Goal: Navigation & Orientation: Find specific page/section

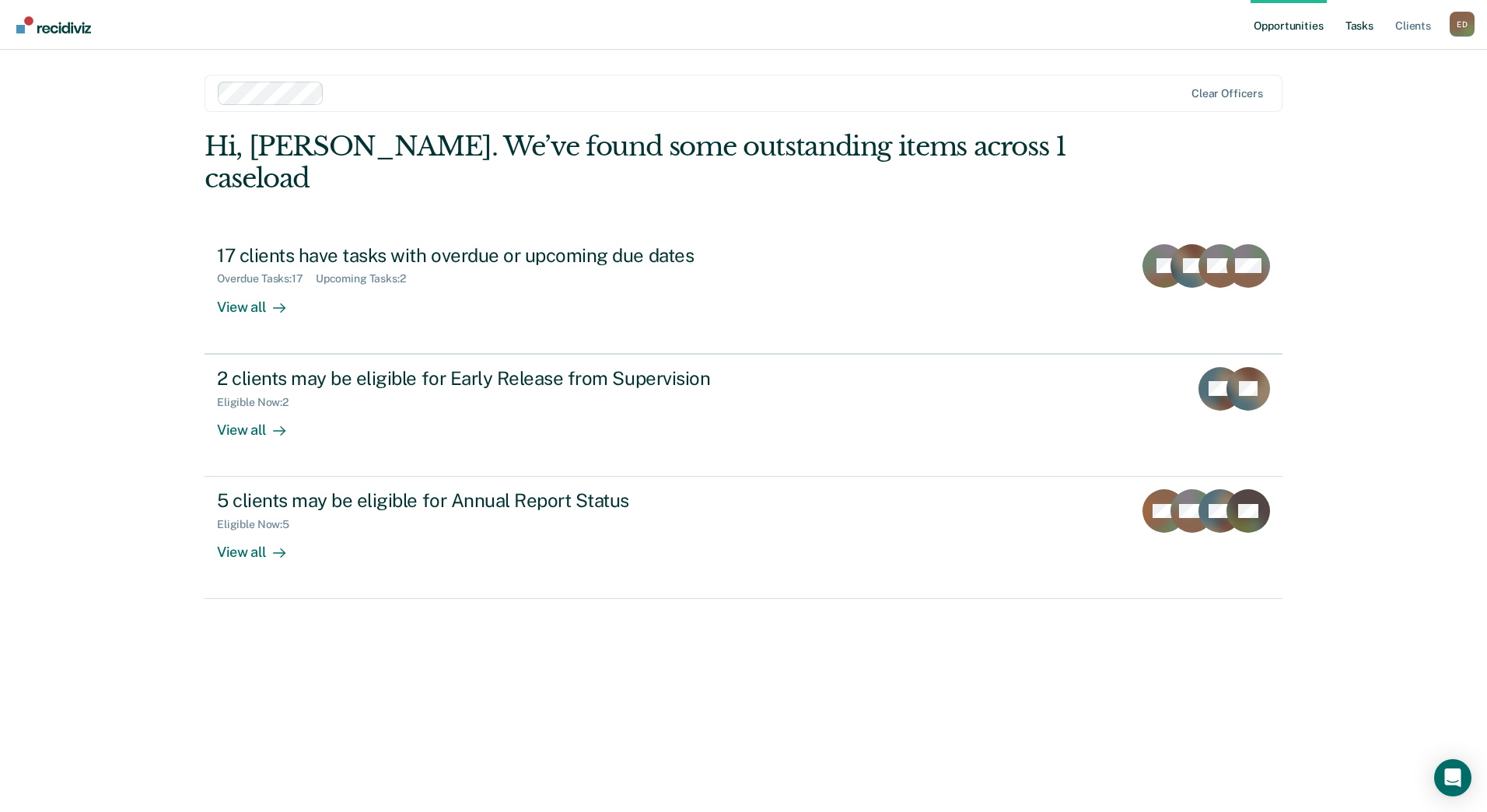
click at [1357, 31] on link "Tasks" at bounding box center [1360, 25] width 35 height 50
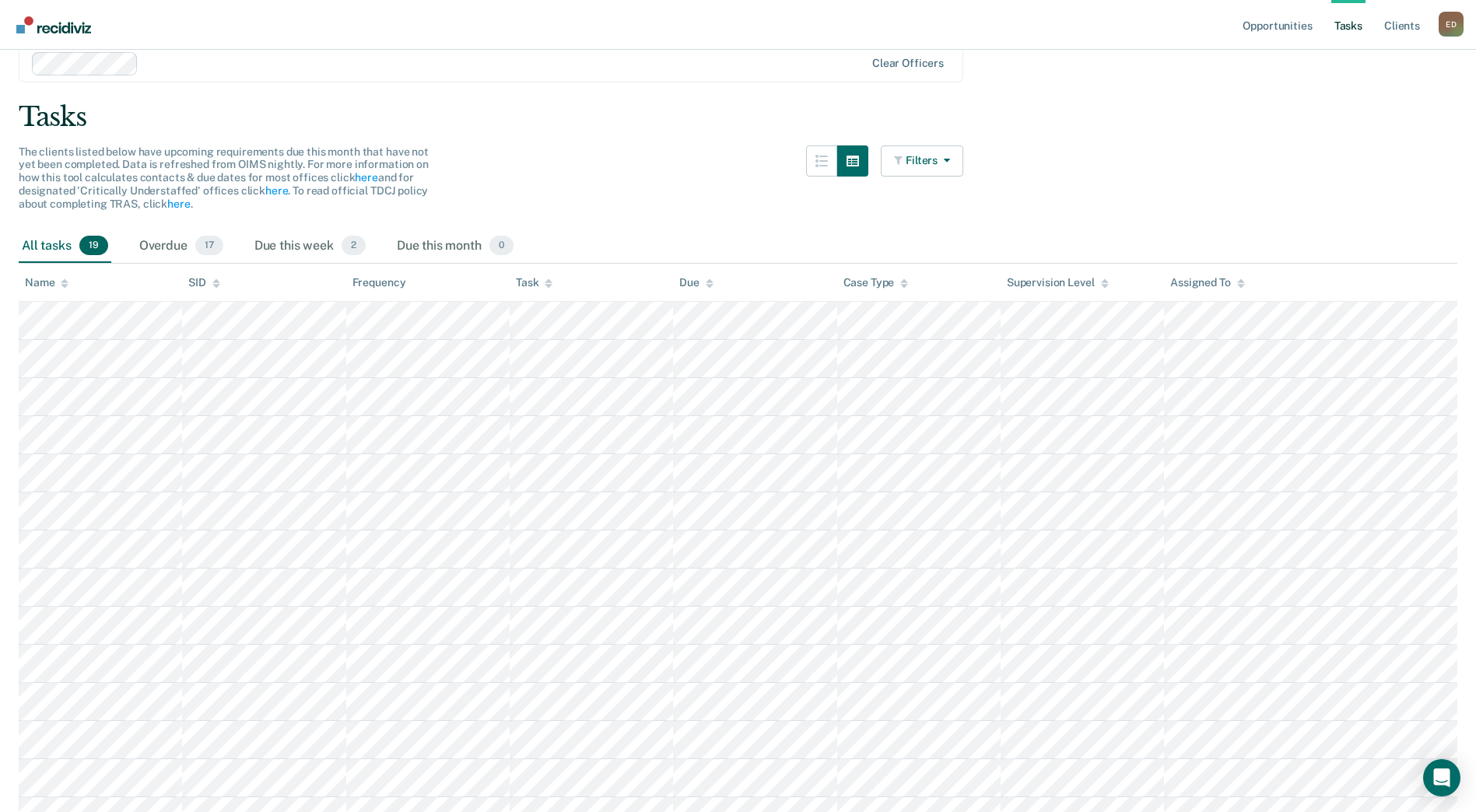
scroll to position [27, 0]
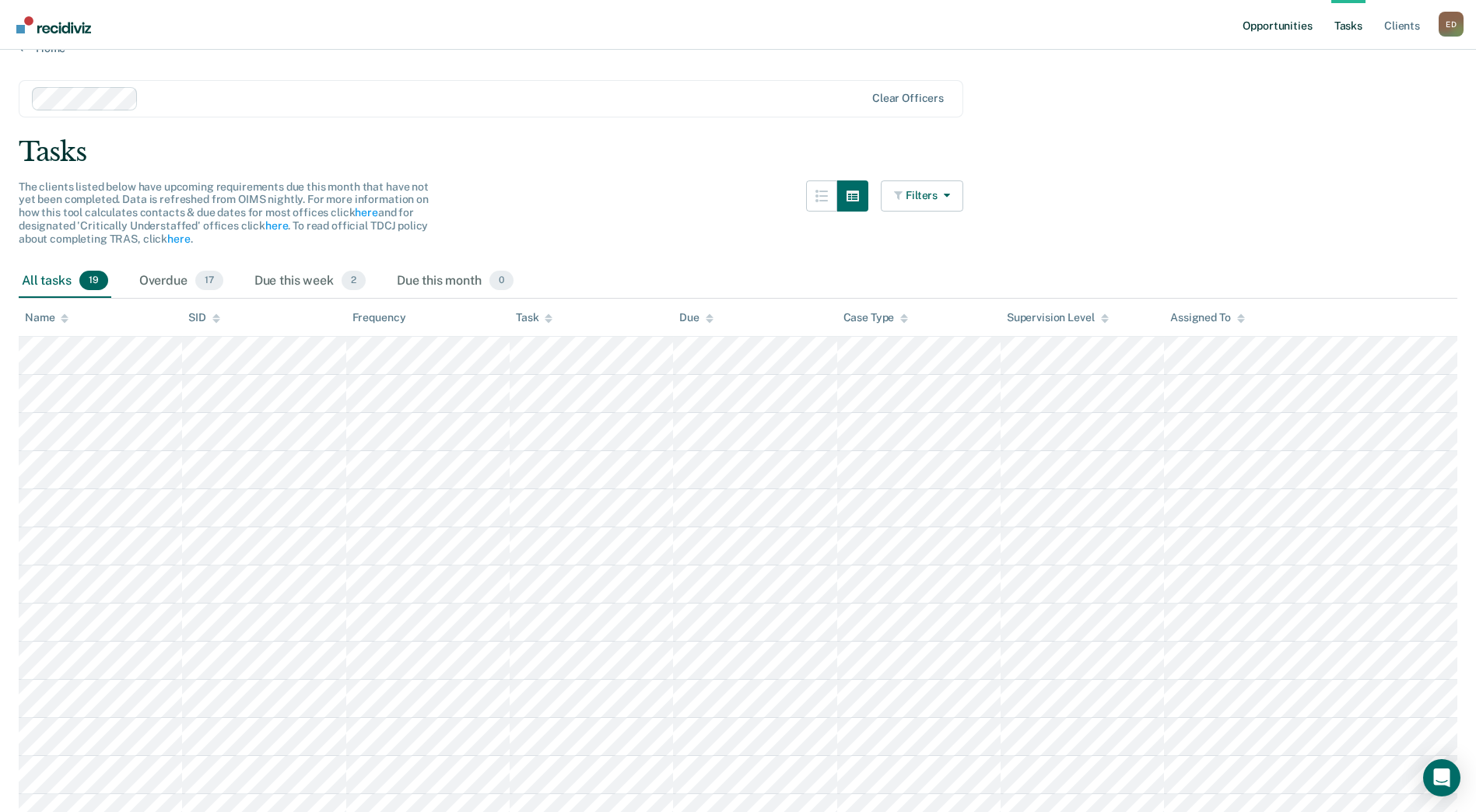
click at [1308, 30] on link "Opportunities" at bounding box center [1277, 25] width 76 height 50
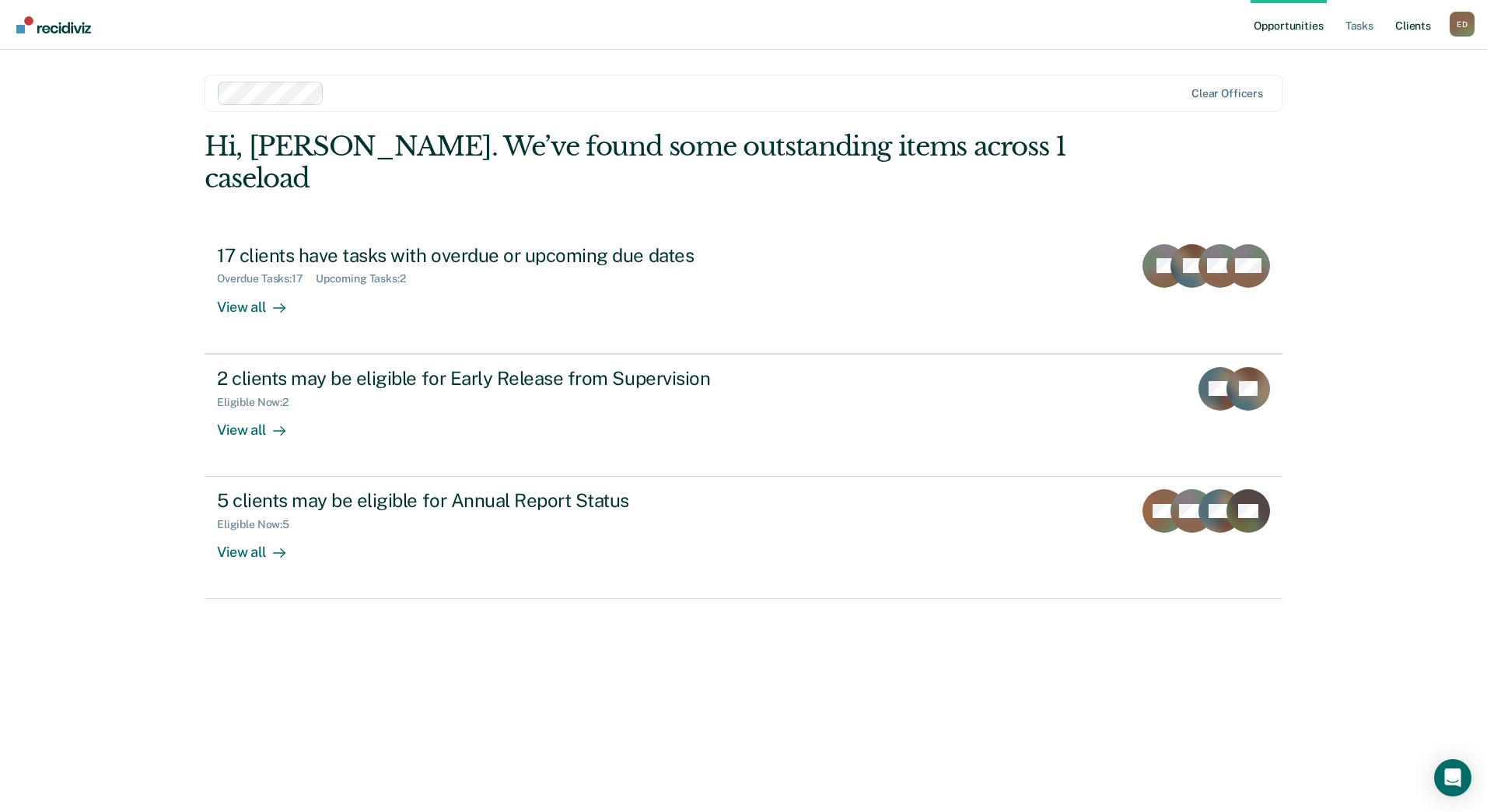
click at [1406, 27] on link "Client s" at bounding box center [1413, 25] width 42 height 50
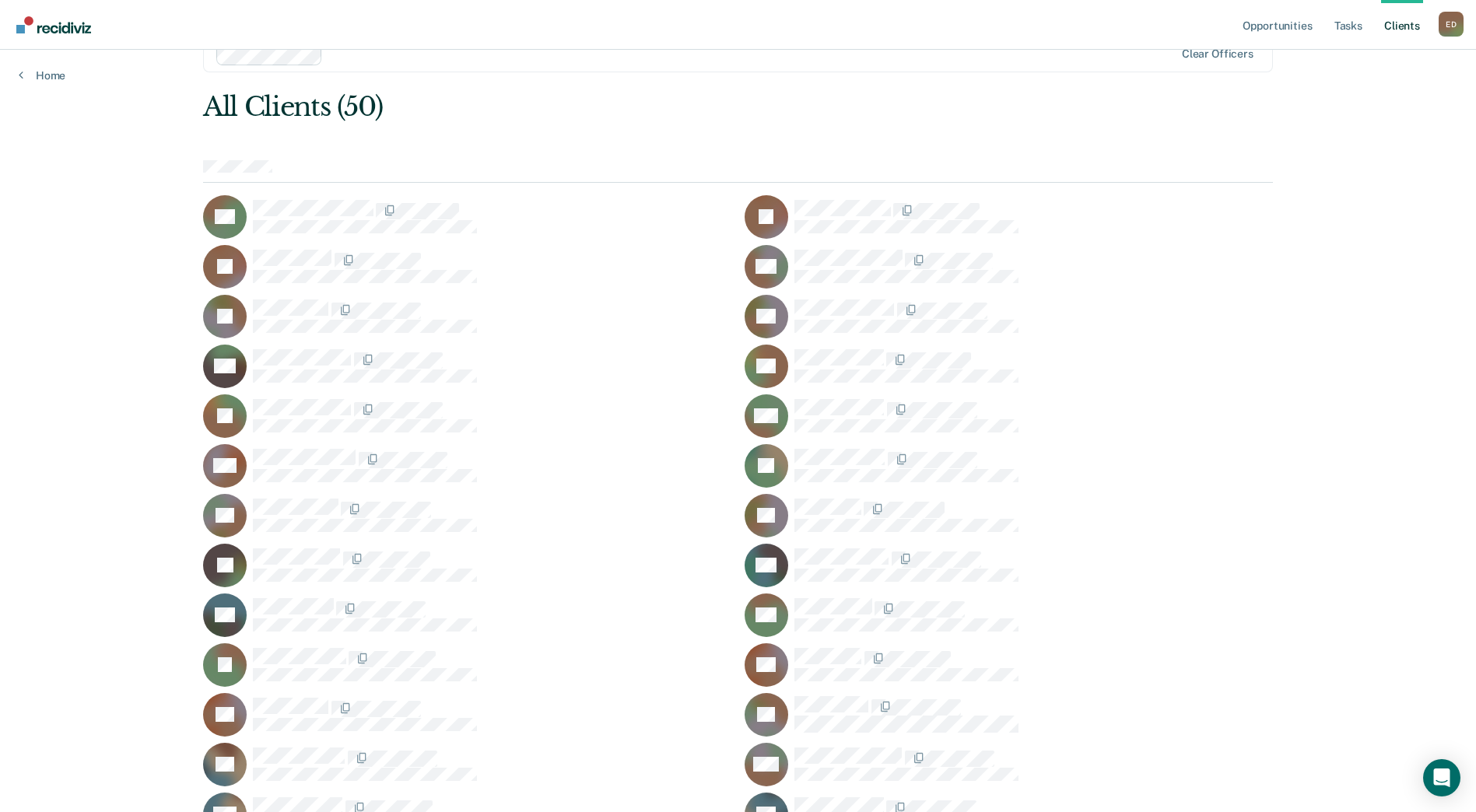
scroll to position [21, 0]
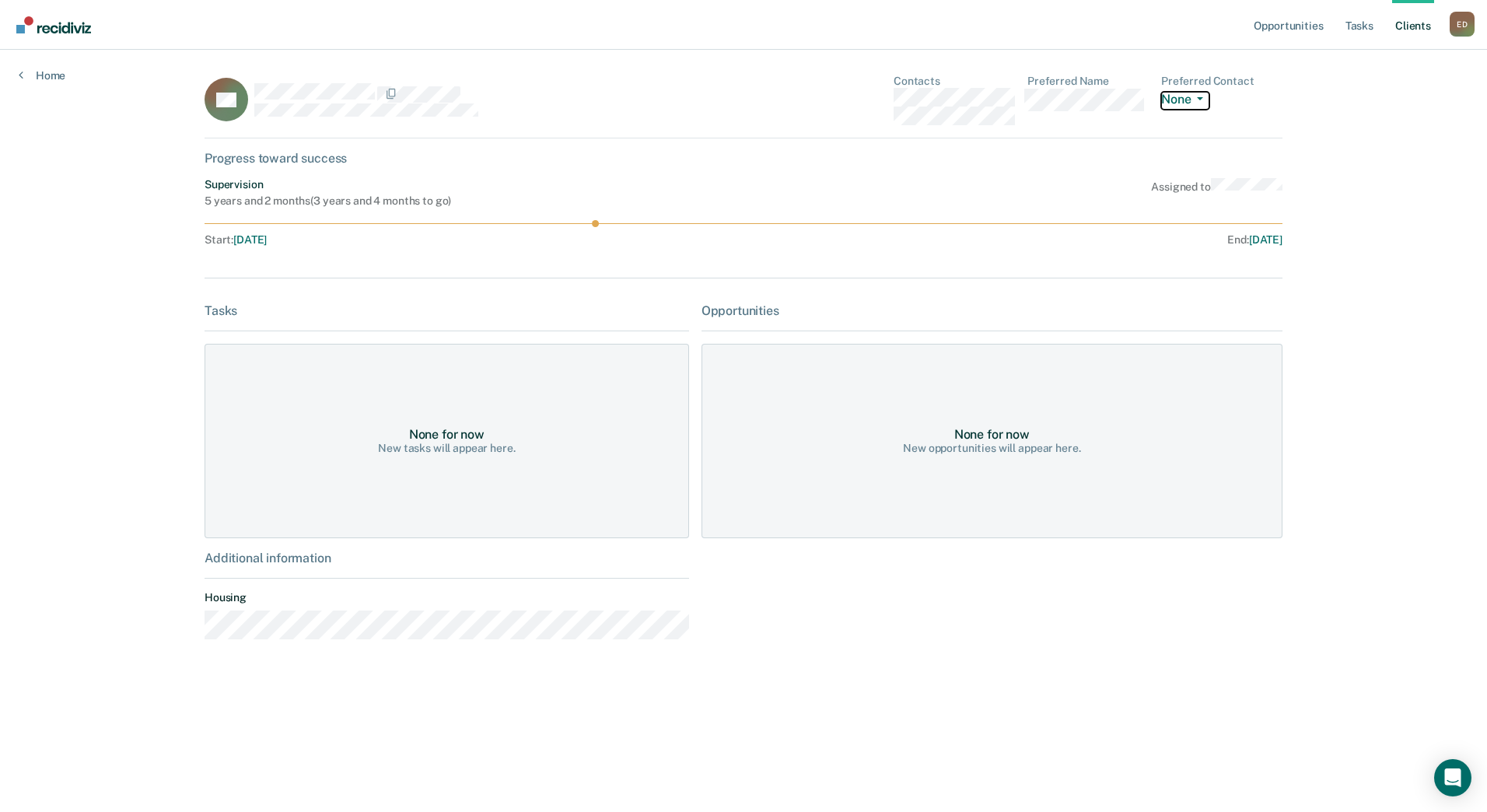
click at [1174, 99] on button "None" at bounding box center [1185, 101] width 48 height 18
click at [52, 79] on link "Home" at bounding box center [42, 75] width 47 height 14
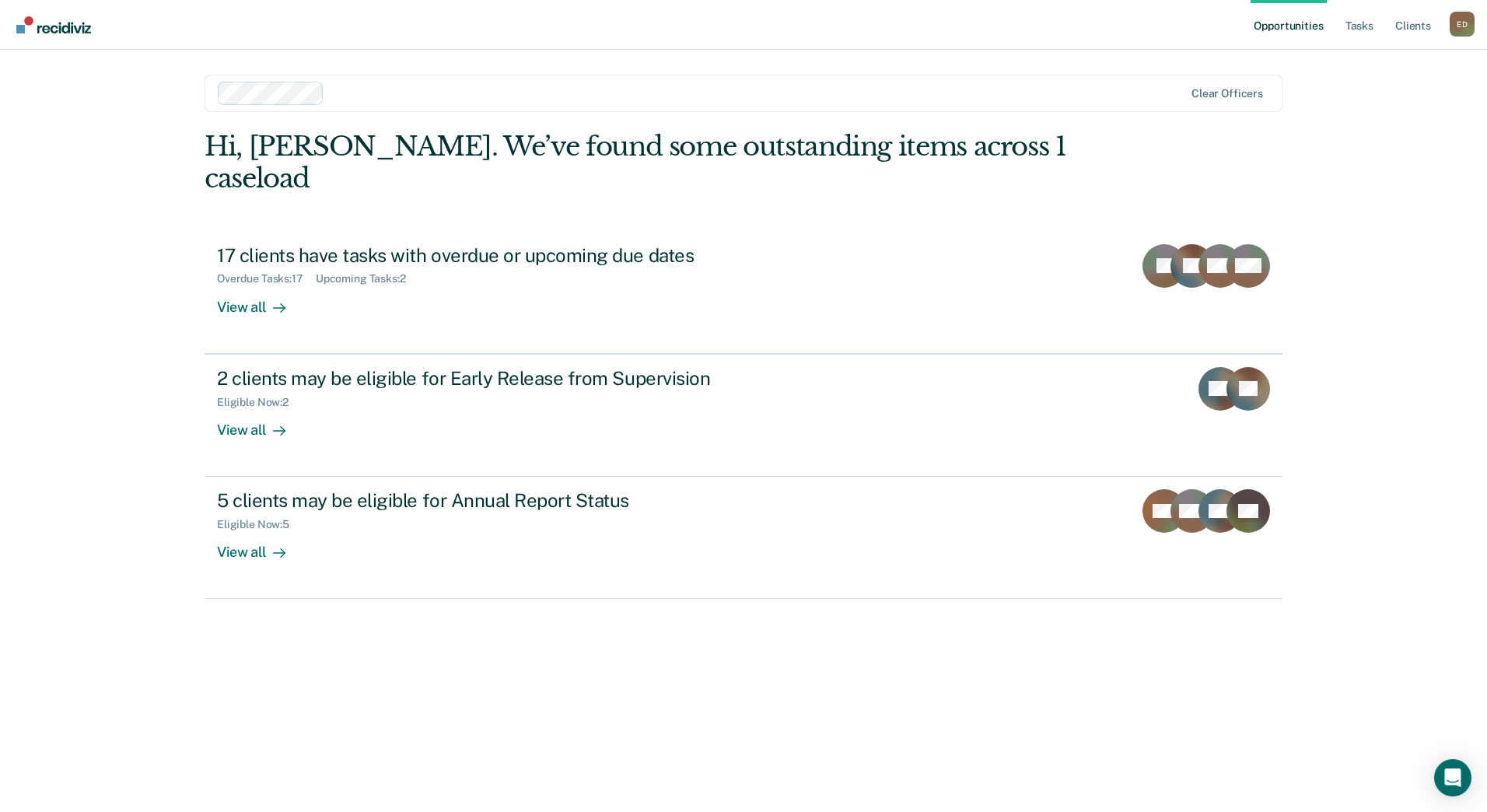
click at [1298, 38] on link "Opportunities" at bounding box center [1288, 25] width 76 height 50
click at [1401, 25] on link "Client s" at bounding box center [1413, 25] width 42 height 50
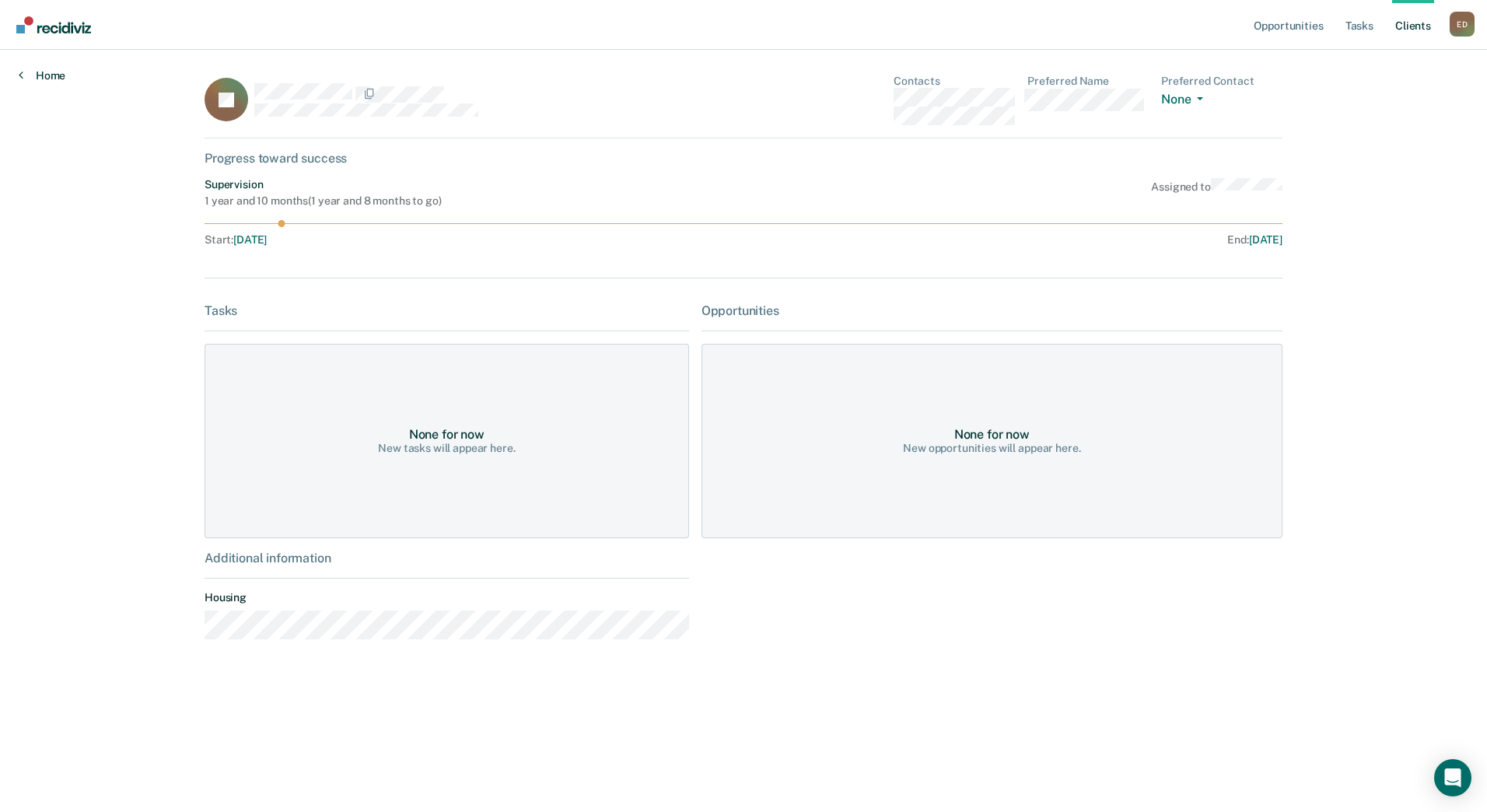
click at [50, 79] on link "Home" at bounding box center [42, 75] width 47 height 14
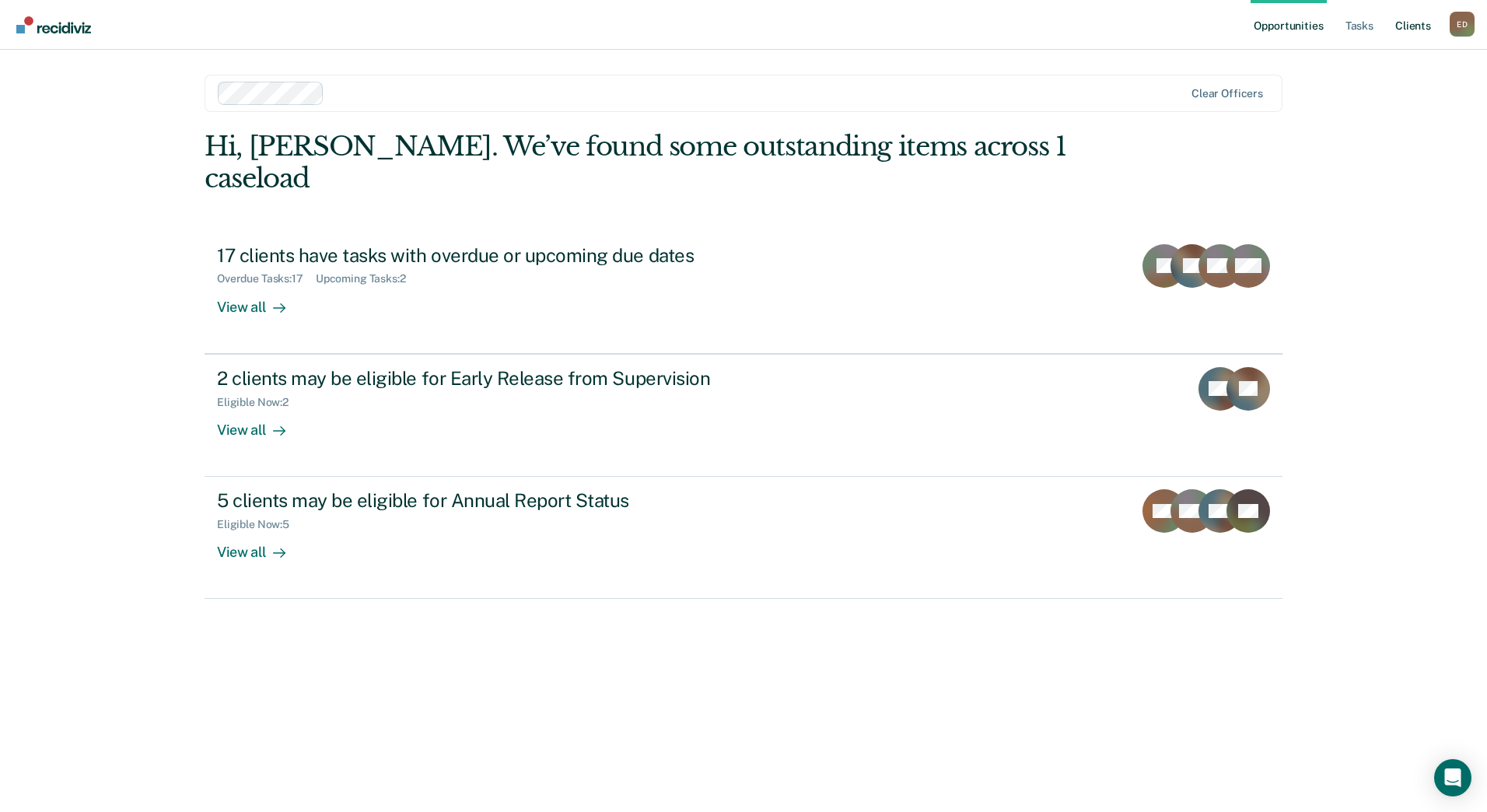
drag, startPoint x: 1399, startPoint y: 31, endPoint x: 1410, endPoint y: 31, distance: 11.0
click at [1410, 31] on link "Client s" at bounding box center [1413, 25] width 42 height 50
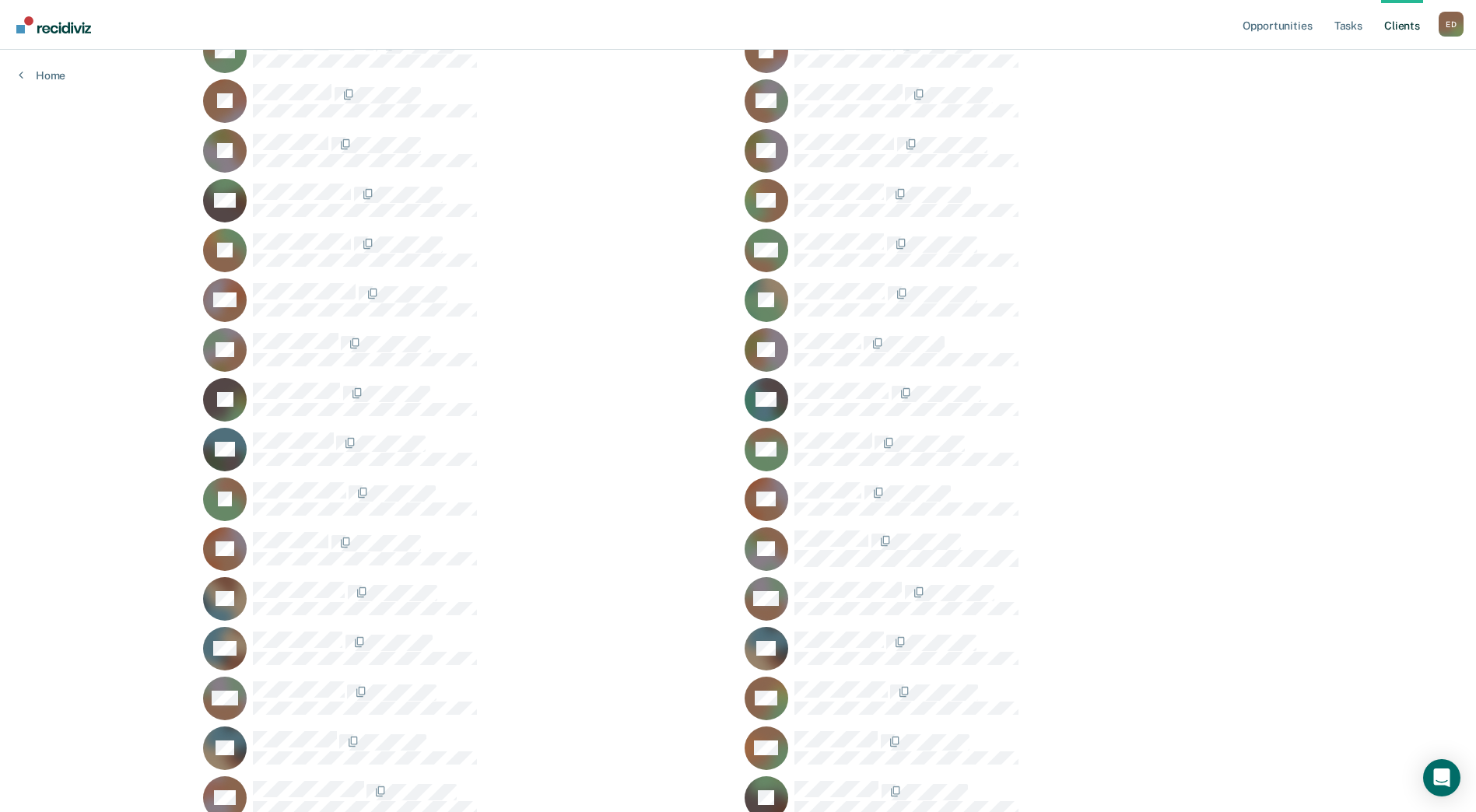
scroll to position [233, 0]
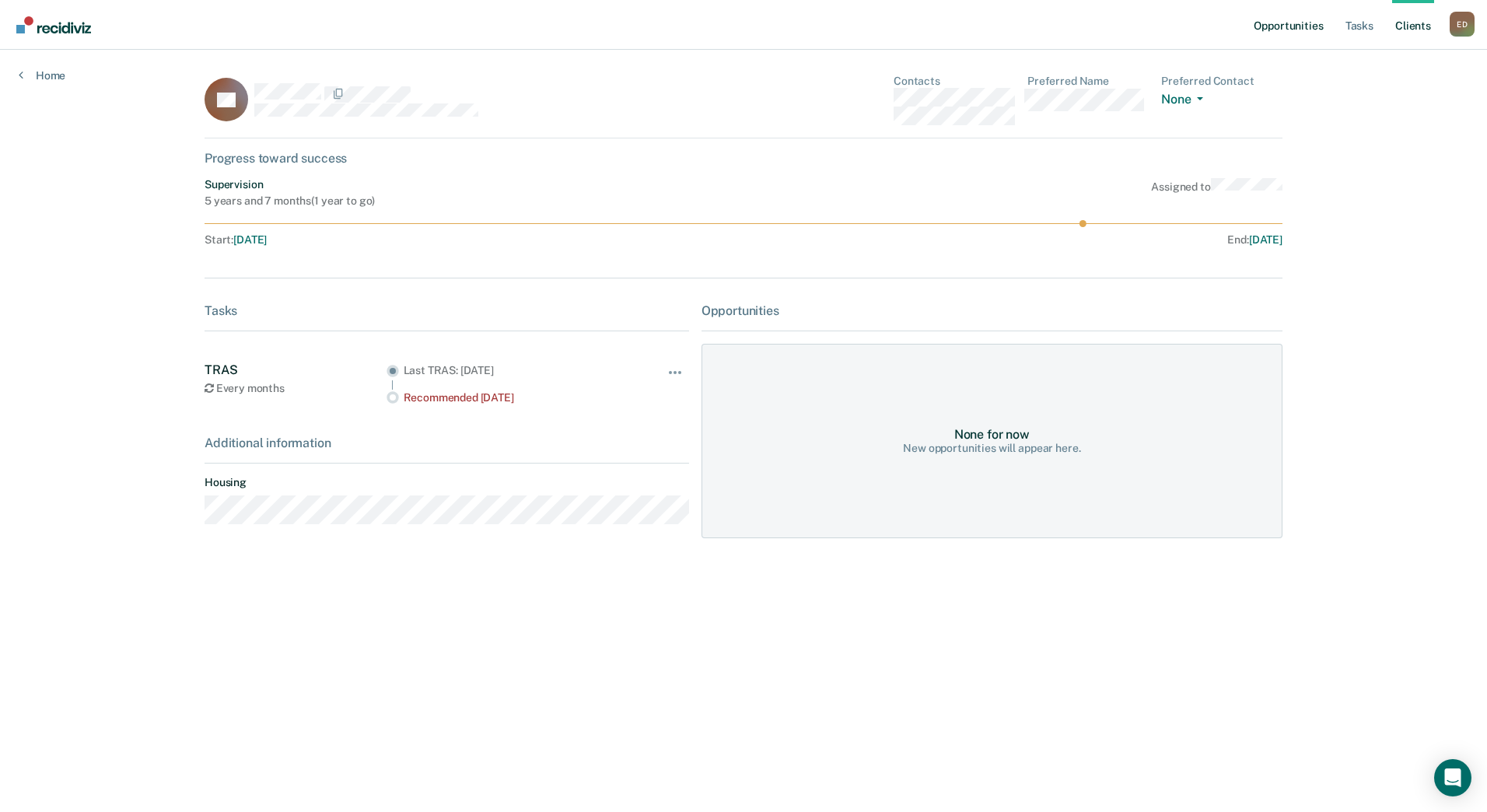
click at [1314, 28] on link "Opportunities" at bounding box center [1288, 25] width 76 height 50
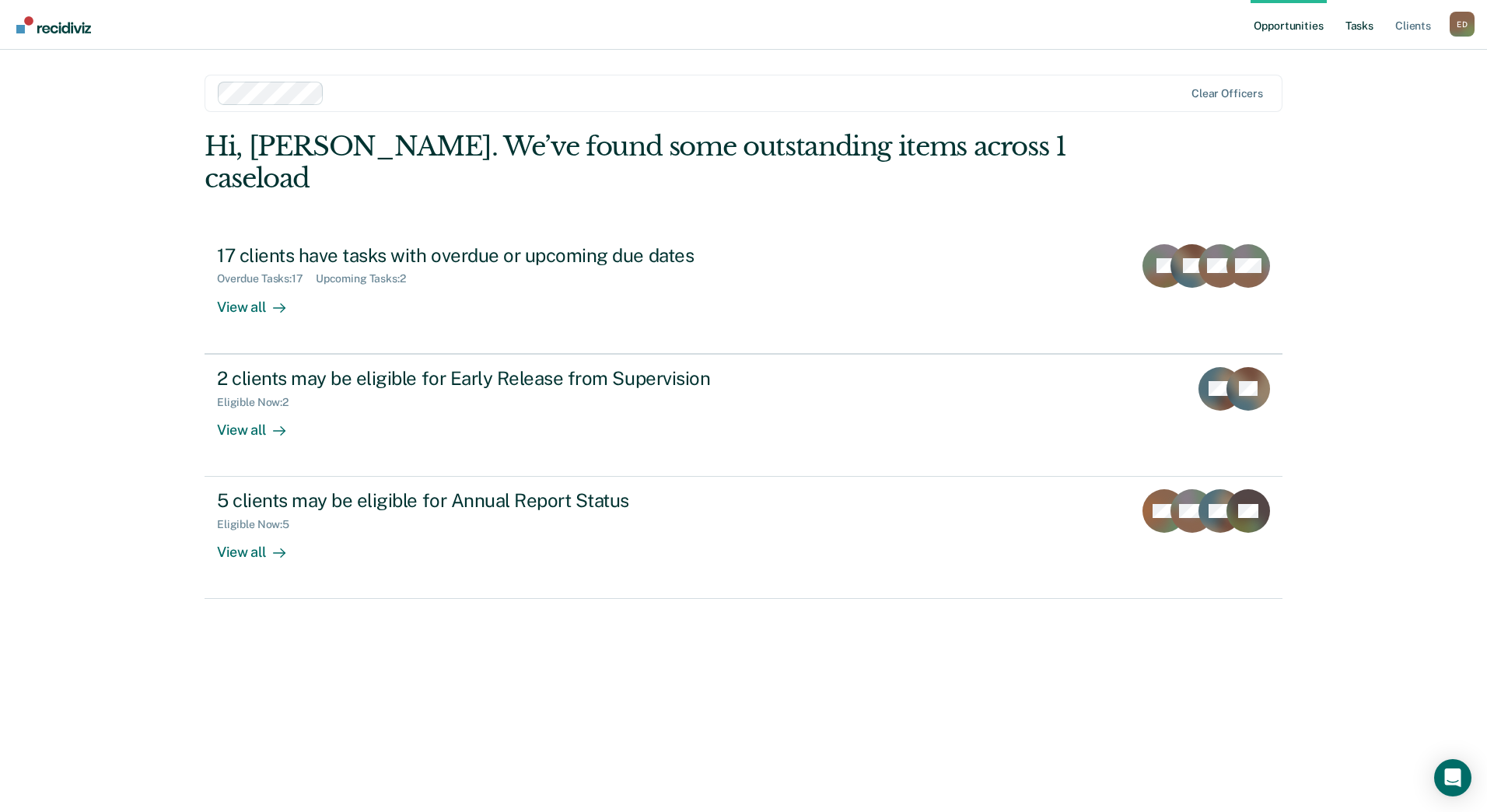
click at [1351, 26] on link "Tasks" at bounding box center [1360, 25] width 35 height 50
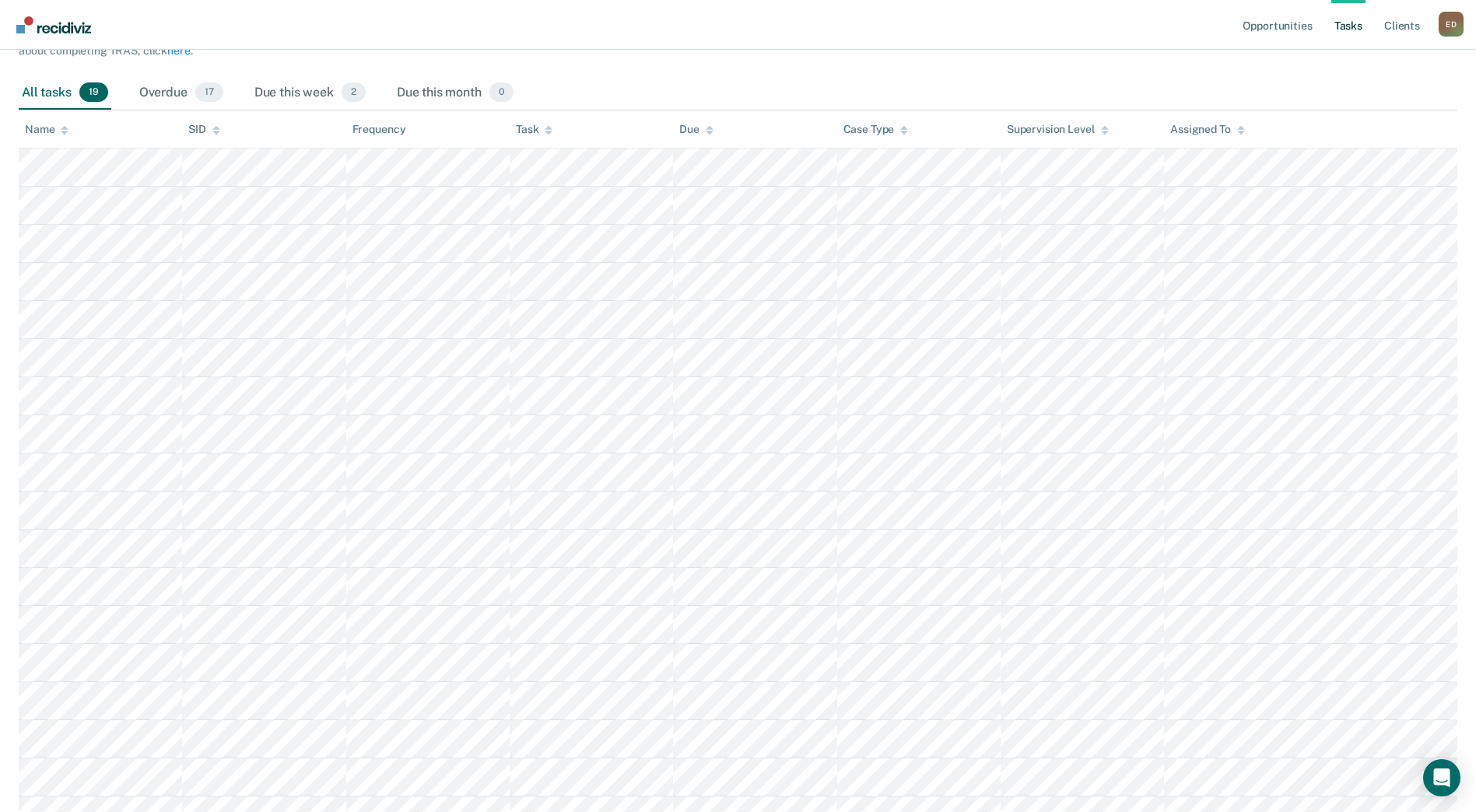
scroll to position [233, 0]
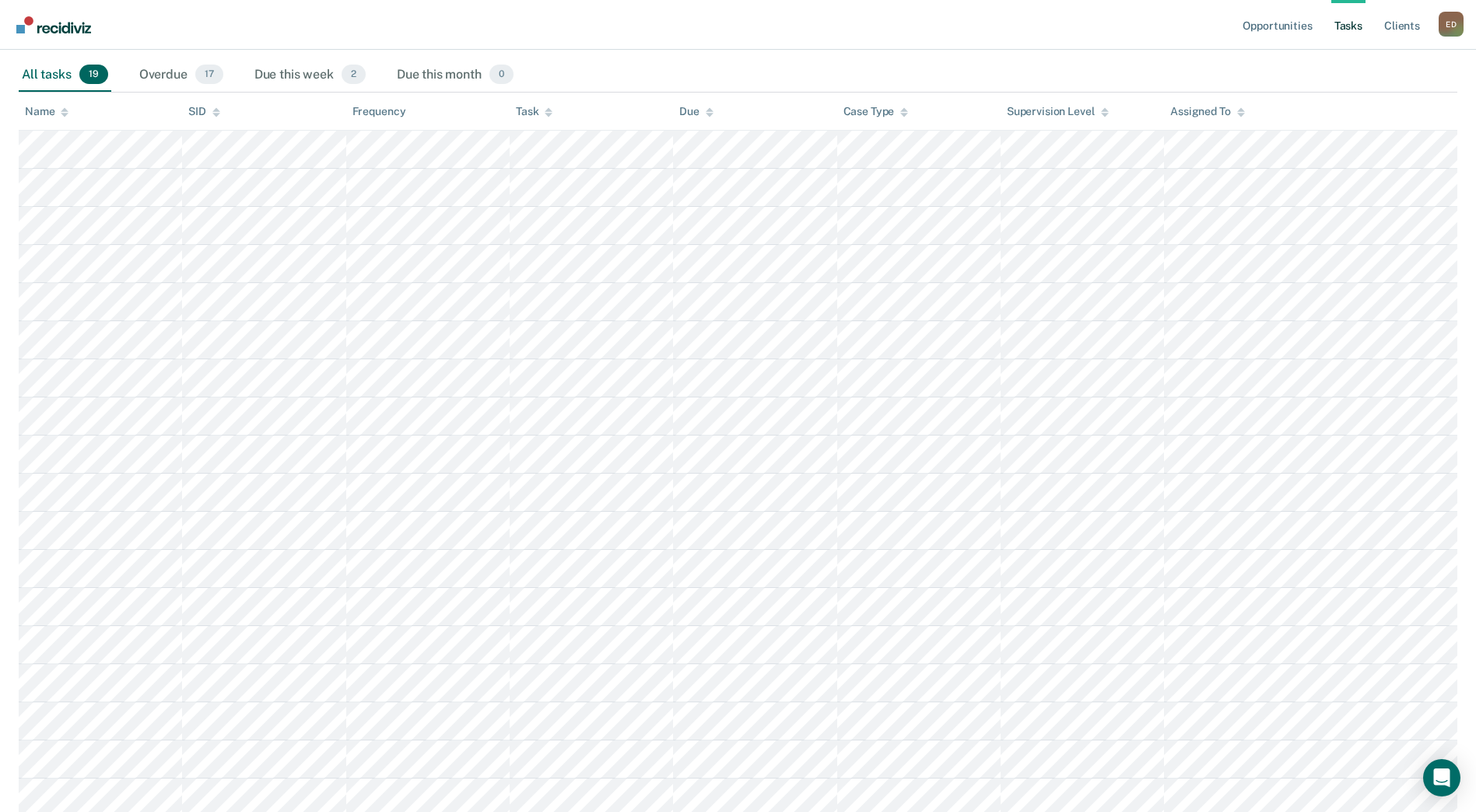
drag, startPoint x: 1403, startPoint y: 4, endPoint x: 656, endPoint y: 62, distance: 749.2
click at [656, 62] on div "All tasks 19 Overdue 17 Due this week 2 Due this month 0" at bounding box center [738, 76] width 1439 height 35
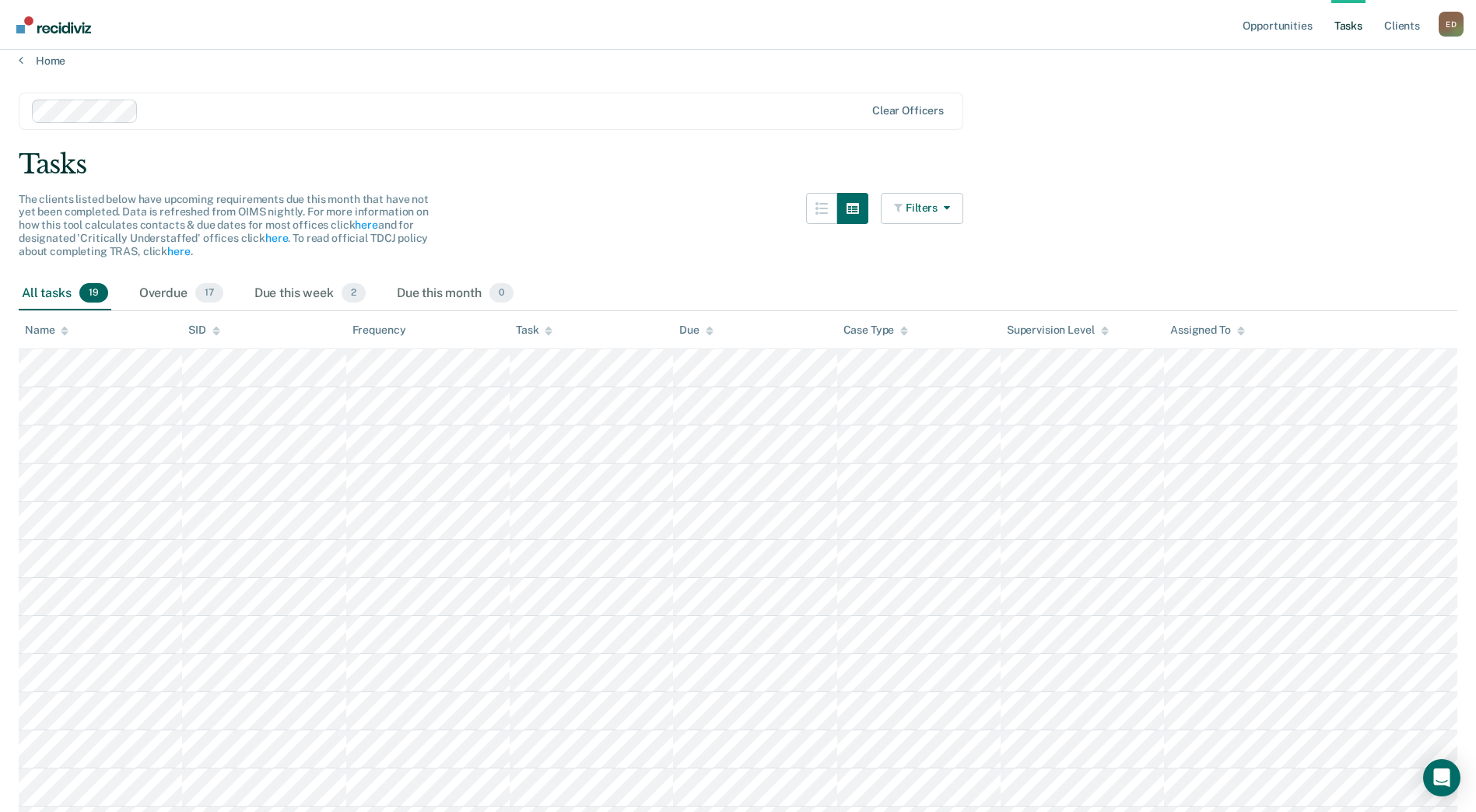
scroll to position [0, 0]
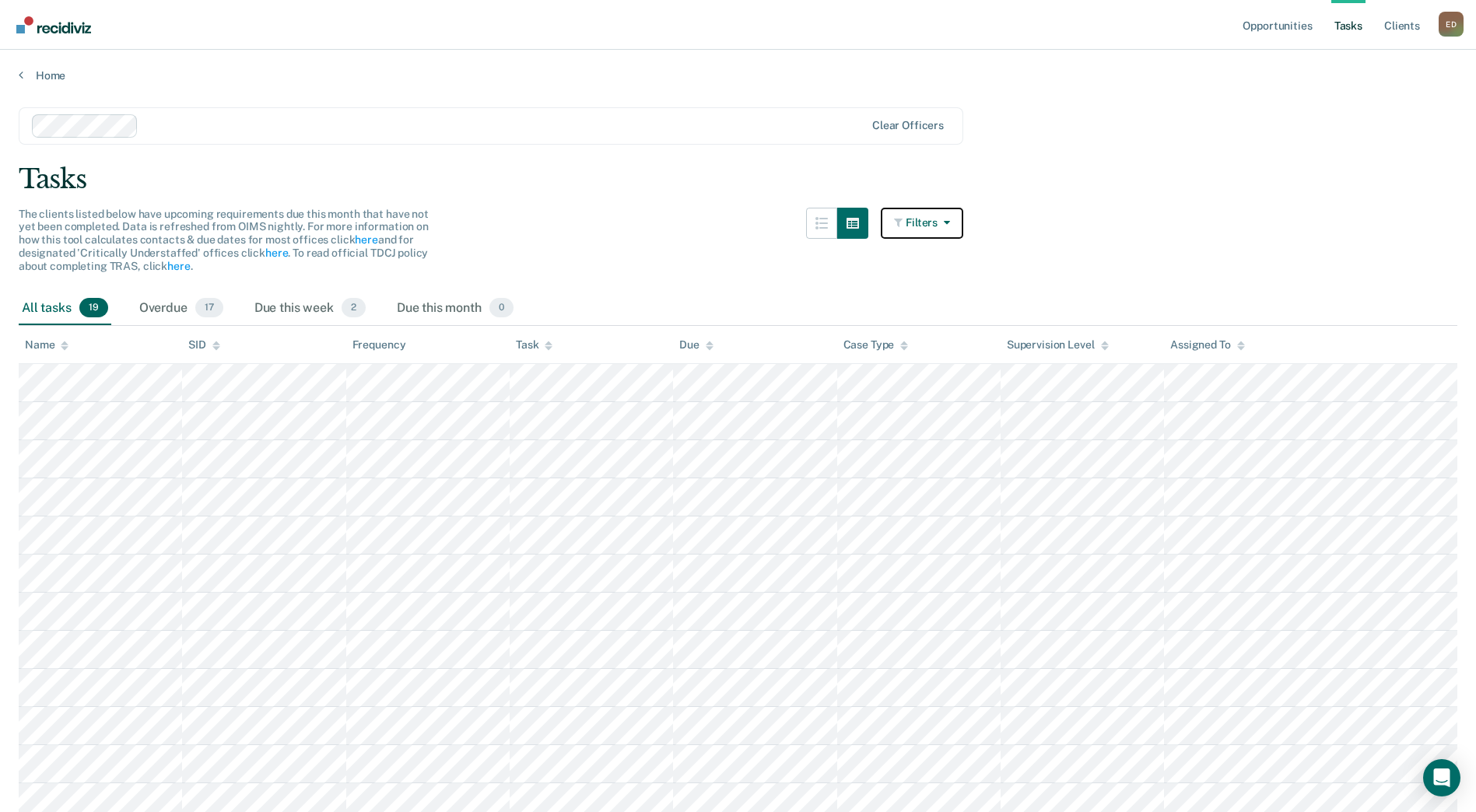
click at [941, 231] on button "Filters" at bounding box center [922, 224] width 82 height 31
